Goal: Task Accomplishment & Management: Complete application form

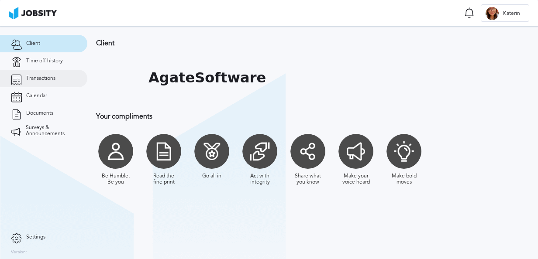
click at [51, 81] on span "Transactions" at bounding box center [40, 78] width 29 height 6
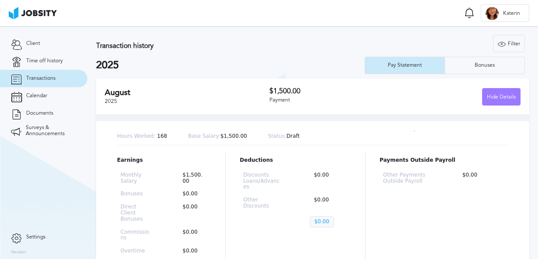
click at [292, 257] on div "Deductions Discounts Loans/Advances $0.00 Other Discounts $0.00 $0.00" at bounding box center [295, 247] width 111 height 190
click at [41, 72] on link "Transactions" at bounding box center [43, 78] width 87 height 17
click at [45, 70] on link "Transactions" at bounding box center [43, 78] width 87 height 17
click at [51, 65] on link "Time off history" at bounding box center [43, 60] width 87 height 17
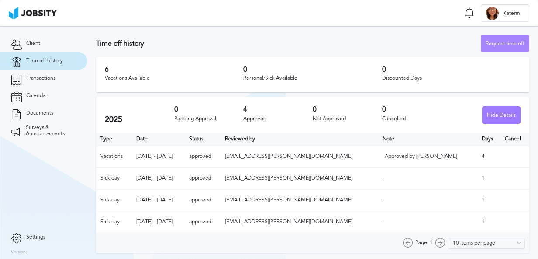
click at [501, 44] on div "Request time off" at bounding box center [505, 43] width 48 height 17
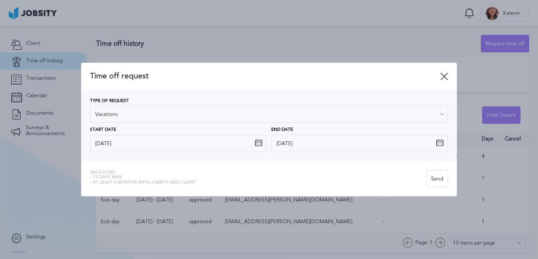
click at [259, 144] on icon at bounding box center [258, 143] width 8 height 8
click at [257, 144] on icon at bounding box center [258, 143] width 8 height 8
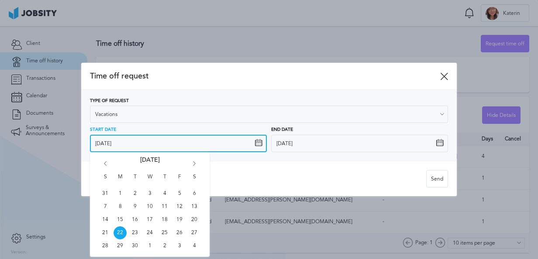
click at [110, 140] on input "[DATE]" at bounding box center [178, 143] width 177 height 17
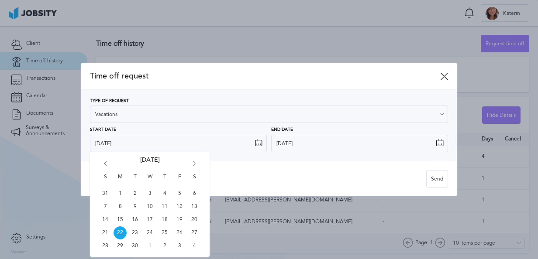
click at [196, 164] on icon "Go forward 1 month" at bounding box center [194, 165] width 8 height 8
click at [179, 194] on span "3" at bounding box center [179, 193] width 13 height 13
type input "[DATE]"
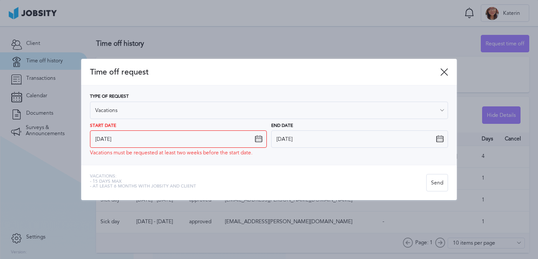
click at [438, 137] on icon at bounding box center [439, 139] width 8 height 8
click at [438, 139] on icon at bounding box center [439, 139] width 8 height 8
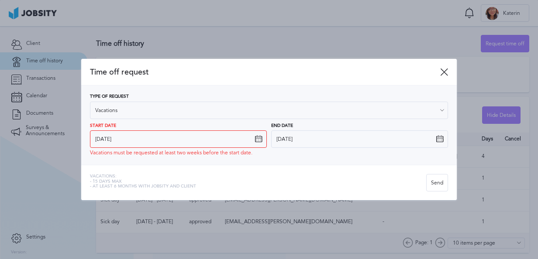
click at [438, 139] on icon at bounding box center [439, 139] width 8 height 8
click at [251, 186] on div "Vacations: - 15 days max - At least 6 months with jobsity and client" at bounding box center [258, 182] width 336 height 17
click at [263, 159] on div "Type of Request Vacations Vacations Personal day Sick day PTO Maternity / Pater…" at bounding box center [268, 125] width 375 height 79
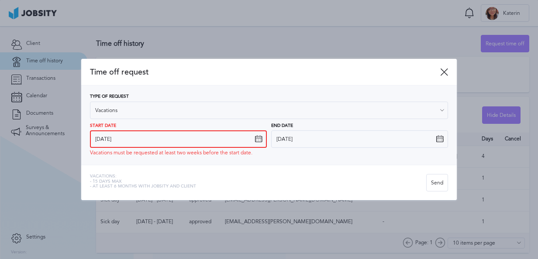
click at [260, 144] on input "[DATE]" at bounding box center [178, 138] width 177 height 17
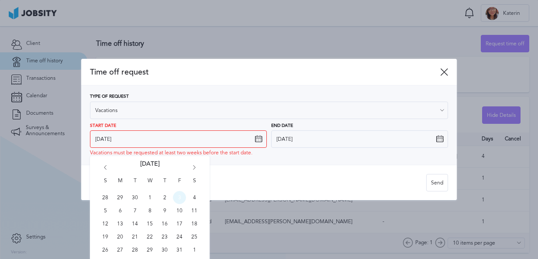
click at [180, 199] on span "3" at bounding box center [179, 197] width 13 height 13
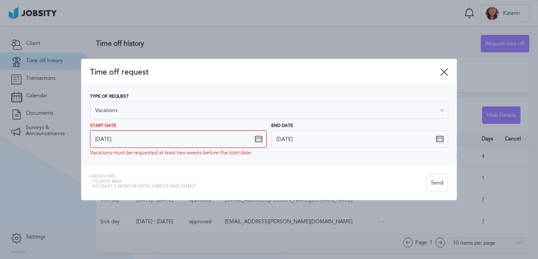
click at [283, 176] on div "Vacations: - 15 days max - At least 6 months with jobsity and client" at bounding box center [258, 182] width 336 height 17
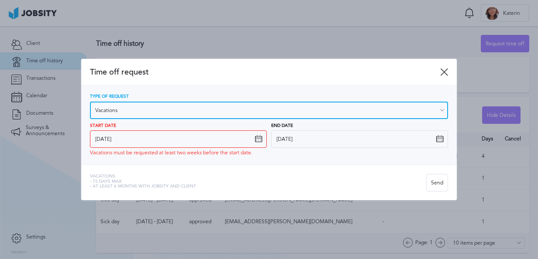
click at [355, 105] on input "Vacations" at bounding box center [269, 110] width 358 height 17
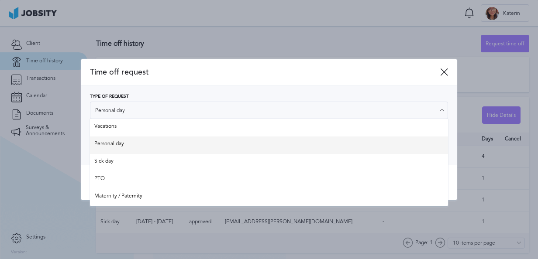
click at [339, 141] on div "Type of Request Personal day Vacations Personal day Sick day PTO Maternity / Pa…" at bounding box center [269, 125] width 358 height 62
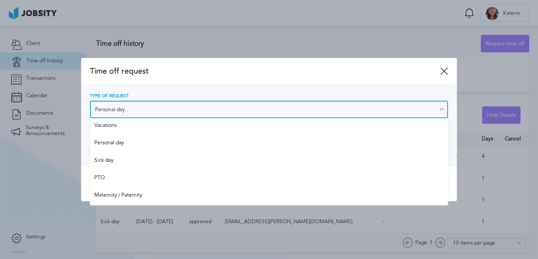
click at [216, 113] on input "Personal day" at bounding box center [269, 109] width 358 height 17
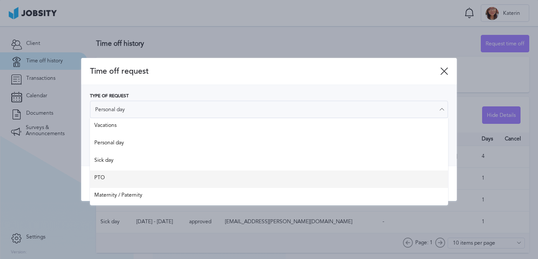
type input "PTO"
click at [204, 176] on div "Time off request Type of Request PTO Vacations Personal day Sick day PTO Matern…" at bounding box center [268, 129] width 375 height 143
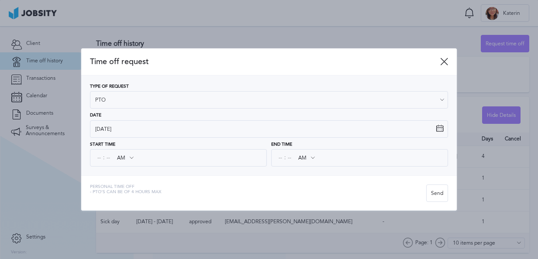
click at [439, 60] on span "Time off request" at bounding box center [265, 61] width 350 height 9
click at [444, 65] on icon at bounding box center [444, 62] width 8 height 8
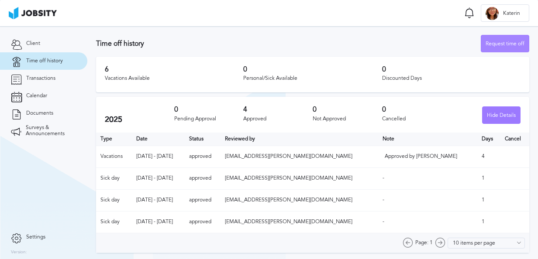
click at [496, 51] on div "Request time off" at bounding box center [505, 43] width 48 height 17
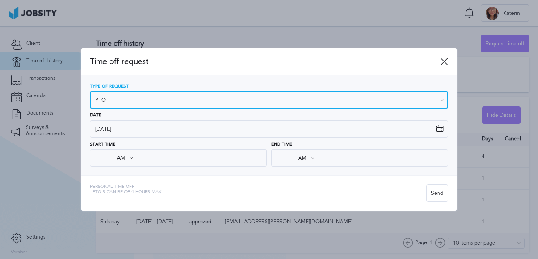
click at [377, 104] on input "PTO" at bounding box center [269, 99] width 358 height 17
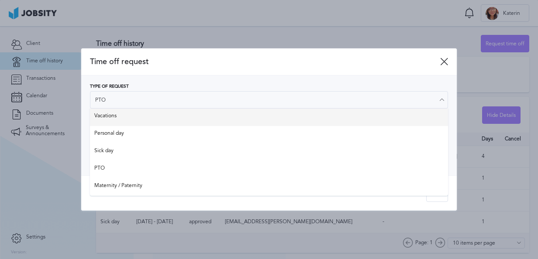
type input "Vacations"
click at [184, 120] on div "Type of Request Vacations Vacations Personal day Sick day PTO Maternity / Pater…" at bounding box center [269, 125] width 358 height 83
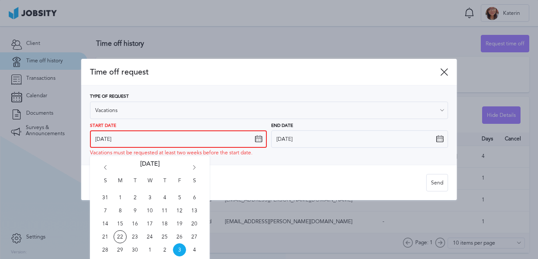
click at [170, 145] on input "[DATE]" at bounding box center [178, 138] width 177 height 17
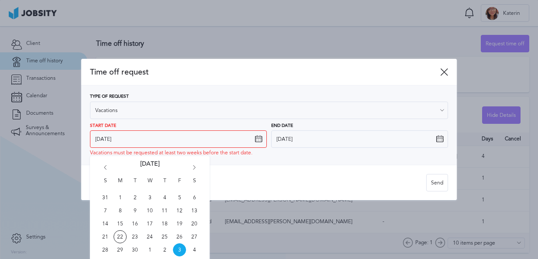
click at [196, 169] on icon "Go forward 1 month" at bounding box center [194, 169] width 8 height 8
click at [119, 194] on span "1" at bounding box center [119, 197] width 13 height 13
type input "[DATE]"
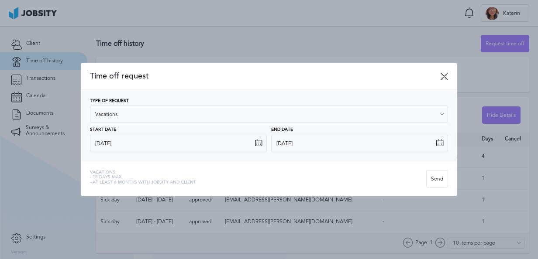
click at [439, 144] on icon at bounding box center [439, 143] width 8 height 8
click at [441, 145] on icon at bounding box center [439, 143] width 8 height 8
click at [435, 142] on icon at bounding box center [439, 143] width 8 height 8
click at [438, 142] on icon at bounding box center [439, 143] width 8 height 8
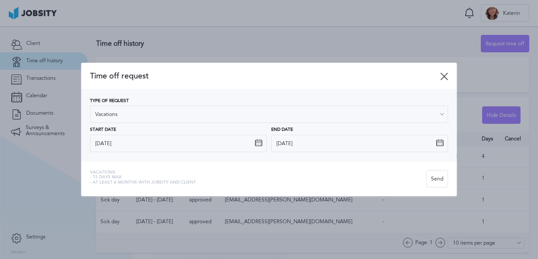
click at [438, 142] on icon at bounding box center [439, 143] width 8 height 8
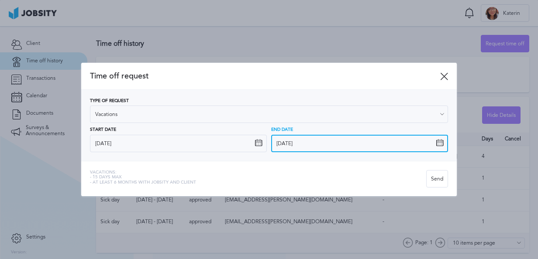
click at [299, 145] on input "[DATE]" at bounding box center [359, 143] width 177 height 17
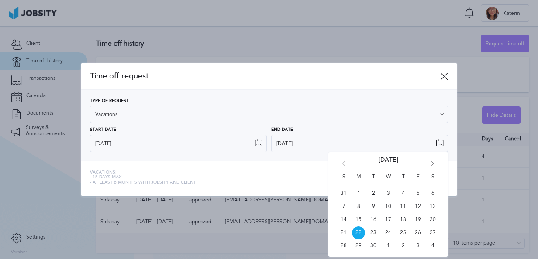
click at [434, 161] on div "S M T W T F S 31 1 2 3 4 5 6 7 8 9 10 11 12 13 14 15 16 17 18 19 20 21 22 23 24…" at bounding box center [388, 204] width 120 height 105
click at [431, 163] on icon "Go forward 1 month" at bounding box center [432, 165] width 8 height 8
click at [358, 192] on span "1" at bounding box center [358, 193] width 13 height 13
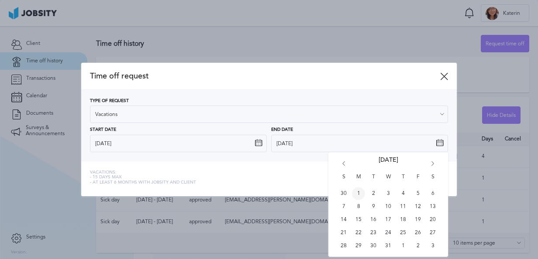
type input "[DATE]"
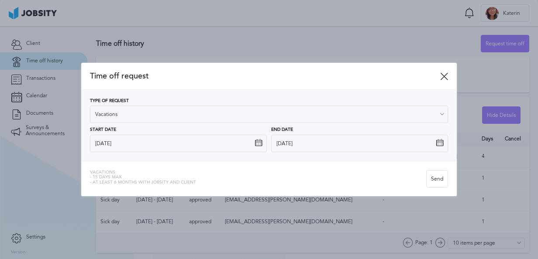
click at [387, 174] on div "Vacations: - 15 days max - At least 6 months with jobsity and client" at bounding box center [258, 178] width 336 height 17
drag, startPoint x: 387, startPoint y: 174, endPoint x: 360, endPoint y: 177, distance: 27.7
click at [360, 177] on div "Vacations: - 15 days max - At least 6 months with jobsity and client" at bounding box center [258, 178] width 336 height 17
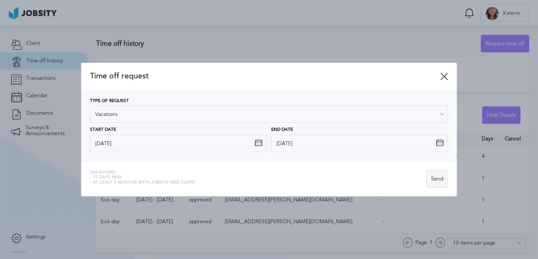
click at [441, 181] on div "Send" at bounding box center [436, 179] width 21 height 17
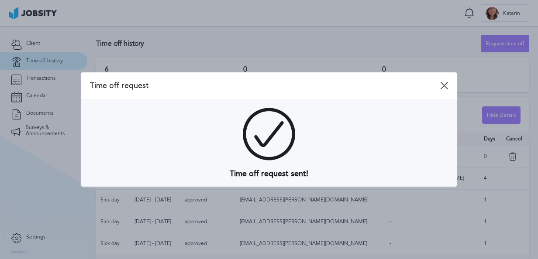
click at [445, 90] on div "Time off request" at bounding box center [268, 85] width 375 height 27
click at [445, 85] on icon at bounding box center [444, 86] width 8 height 8
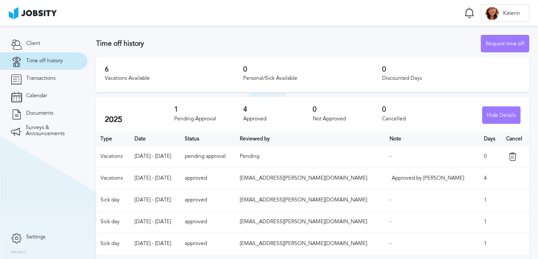
click at [506, 159] on div at bounding box center [515, 156] width 19 height 9
click at [508, 158] on icon at bounding box center [512, 156] width 9 height 9
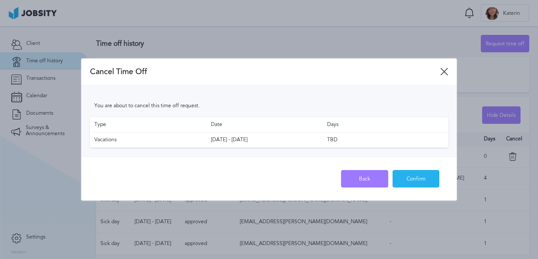
click at [412, 177] on div "Confirm" at bounding box center [416, 179] width 46 height 17
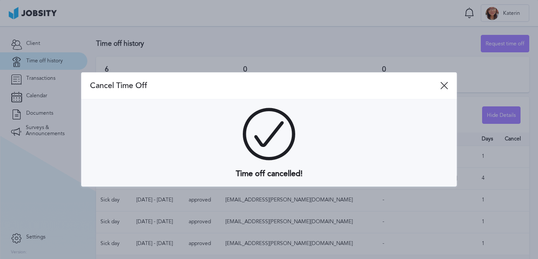
click at [445, 89] on icon at bounding box center [444, 86] width 8 height 8
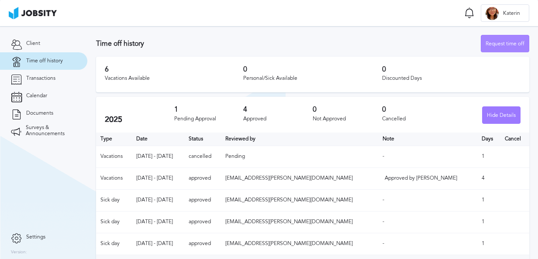
click at [489, 42] on div "Request time off" at bounding box center [505, 43] width 48 height 17
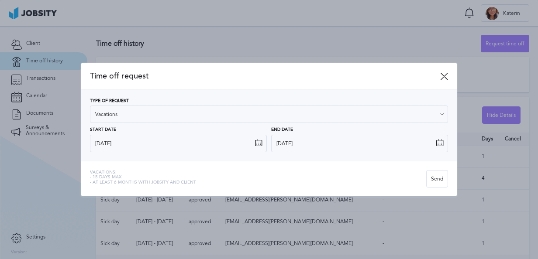
click at [92, 168] on div "Vacations: - 15 days max - At least 6 months with jobsity and client Send" at bounding box center [268, 178] width 375 height 35
click at [257, 144] on icon at bounding box center [258, 143] width 8 height 8
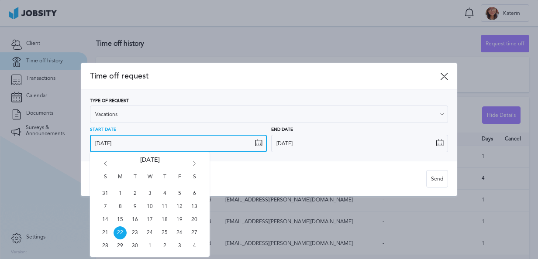
click at [195, 147] on input "[DATE]" at bounding box center [178, 143] width 177 height 17
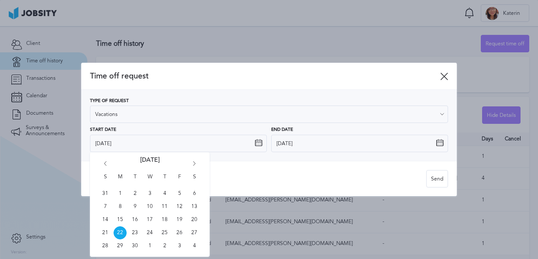
click at [190, 168] on icon "Go forward 1 month" at bounding box center [194, 165] width 8 height 8
click at [191, 168] on icon "Go forward 1 month" at bounding box center [194, 165] width 8 height 8
click at [120, 193] on span "1" at bounding box center [119, 193] width 13 height 13
type input "[DATE]"
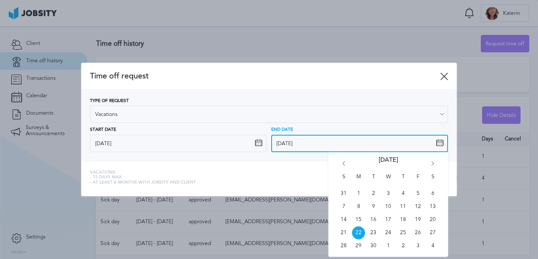
click at [277, 143] on input "[DATE]" at bounding box center [359, 143] width 177 height 17
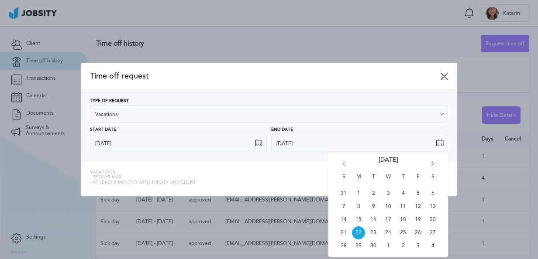
click at [433, 165] on icon "Go forward 1 month" at bounding box center [432, 165] width 8 height 8
click at [360, 192] on span "1" at bounding box center [358, 193] width 13 height 13
type input "[DATE]"
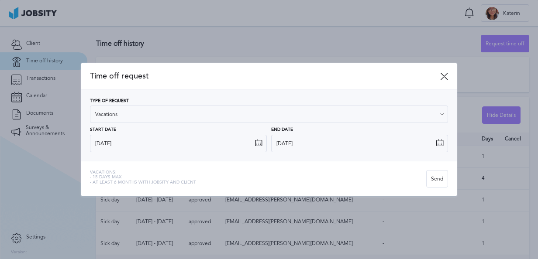
click at [119, 164] on div "Vacations: - 15 days max - At least 6 months with jobsity and client Send" at bounding box center [268, 178] width 375 height 35
click at [442, 177] on div "Send" at bounding box center [436, 179] width 21 height 17
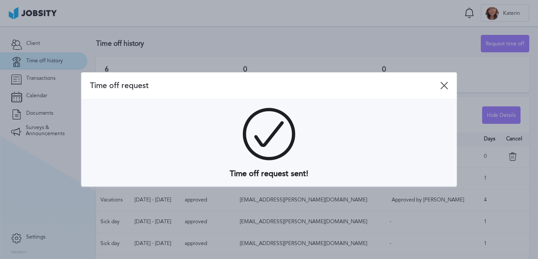
click at [447, 90] on div "Time off request" at bounding box center [268, 85] width 375 height 27
click at [447, 83] on icon at bounding box center [444, 86] width 8 height 8
